Goal: Task Accomplishment & Management: Complete application form

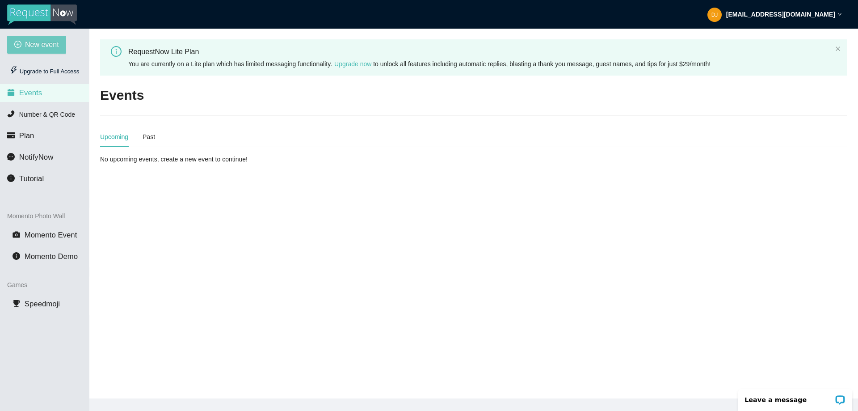
click at [43, 44] on span "New event" at bounding box center [42, 44] width 34 height 11
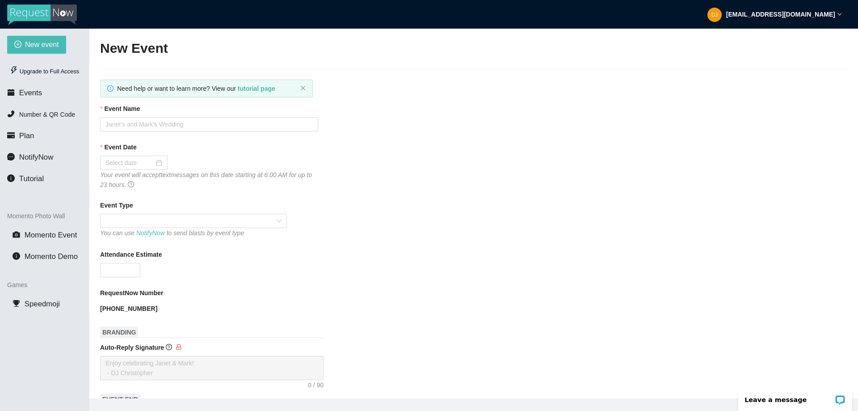
click at [188, 131] on form "Event Name Event Date Your event will accept text messages on this date startin…" at bounding box center [473, 394] width 747 height 580
click at [189, 126] on input "Event Name" at bounding box center [209, 124] width 218 height 14
type input "[PERSON_NAME] & [PERSON_NAME]"
click at [134, 162] on input "Event Date" at bounding box center [129, 163] width 49 height 10
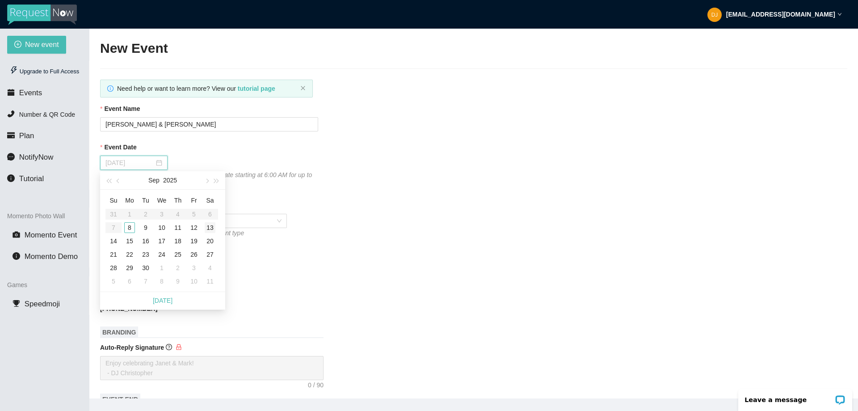
type input "[DATE]"
click at [211, 229] on div "13" at bounding box center [210, 227] width 11 height 11
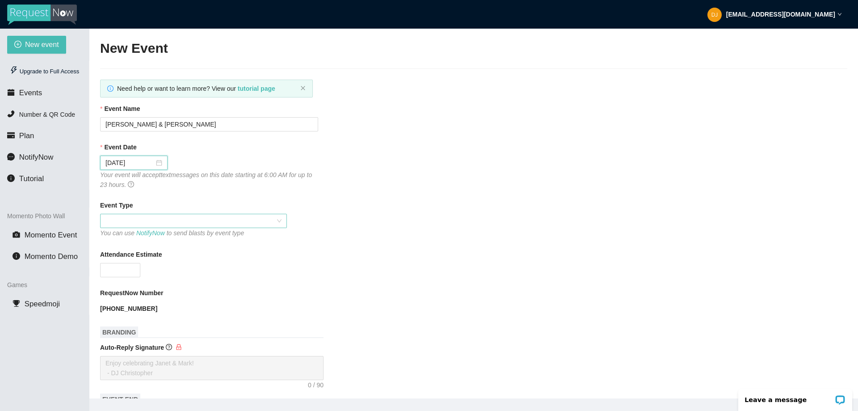
click at [151, 224] on span at bounding box center [193, 220] width 176 height 13
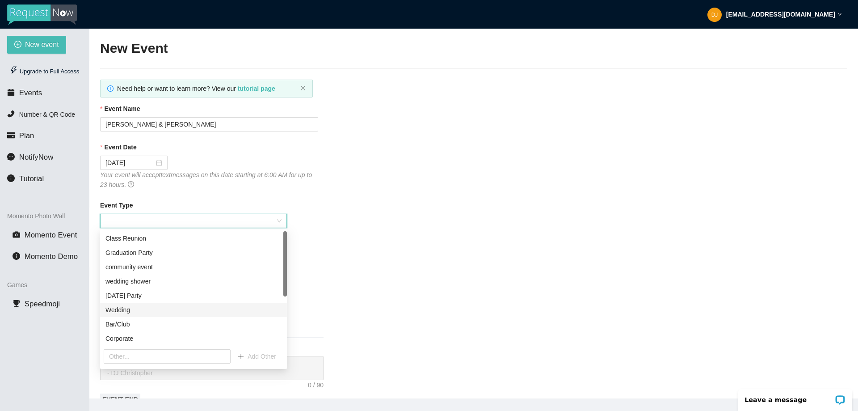
click at [141, 311] on div "Wedding" at bounding box center [193, 310] width 176 height 10
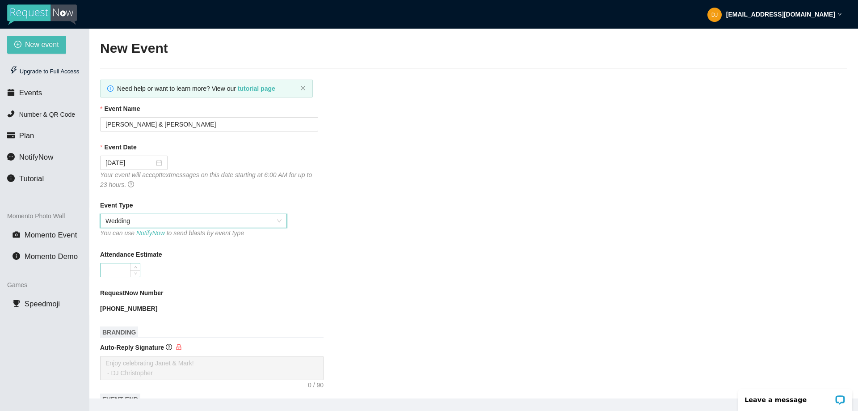
click at [120, 268] on input "Attendance Estimate" at bounding box center [120, 269] width 39 height 13
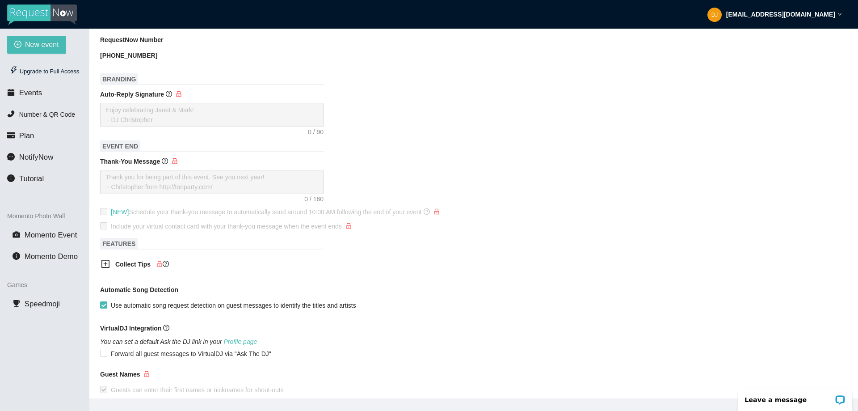
scroll to position [303, 0]
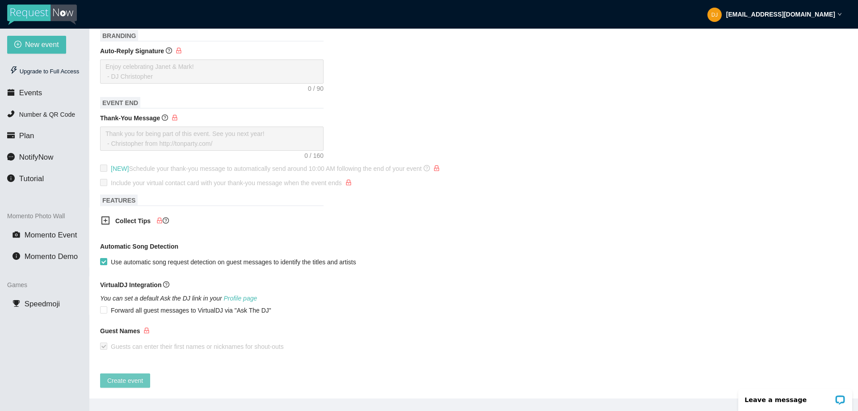
type input "100"
click at [123, 375] on span "Create event" at bounding box center [125, 380] width 36 height 10
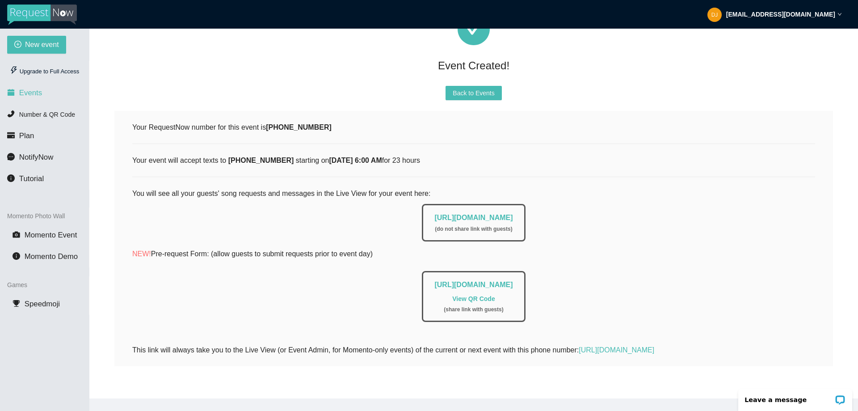
click at [27, 89] on span "Events" at bounding box center [30, 92] width 23 height 8
